Goal: Information Seeking & Learning: Learn about a topic

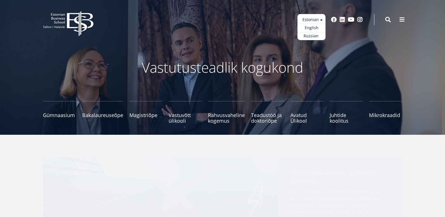
click at [319, 18] on ul "Estonian English Russian" at bounding box center [311, 27] width 28 height 26
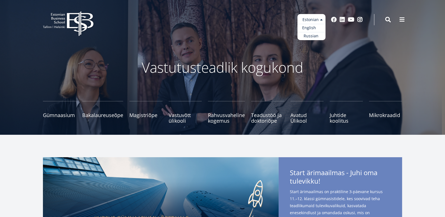
click at [315, 30] on link "English" at bounding box center [311, 28] width 28 height 8
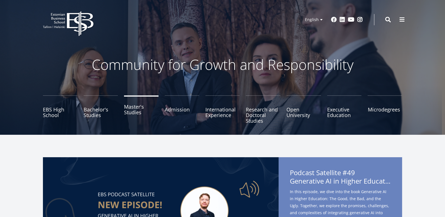
click at [148, 116] on link "Master's Studies" at bounding box center [141, 109] width 35 height 28
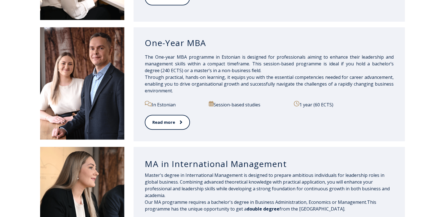
drag, startPoint x: 449, startPoint y: 29, endPoint x: 444, endPoint y: 109, distance: 80.4
click at [444, 109] on html "Open main menu Close main menu English Eesti Keel English Community for Growth …" at bounding box center [222, 146] width 445 height 1339
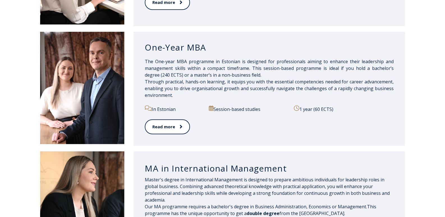
click at [176, 47] on h3 "One-Year MBA" at bounding box center [269, 47] width 249 height 11
click at [189, 94] on p "The One-year MBA programme in Estonian is designed for professionals aiming to …" at bounding box center [269, 78] width 249 height 40
click at [184, 127] on link "Read more" at bounding box center [167, 126] width 45 height 15
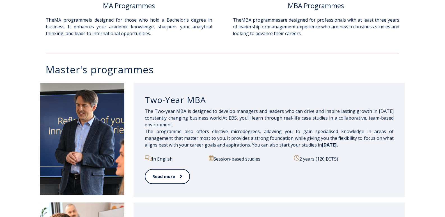
scroll to position [182, 0]
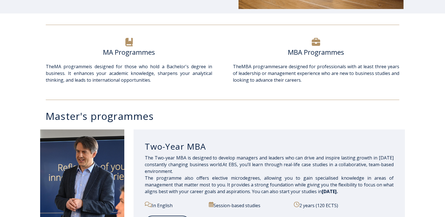
click at [315, 36] on div at bounding box center [316, 42] width 166 height 12
click at [301, 56] on h6 "MBA Programmes" at bounding box center [316, 52] width 166 height 8
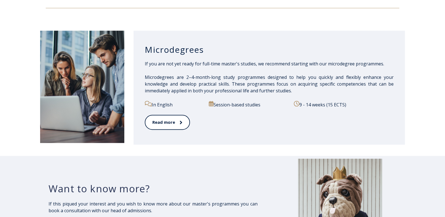
scroll to position [967, 0]
